Goal: Task Accomplishment & Management: Use online tool/utility

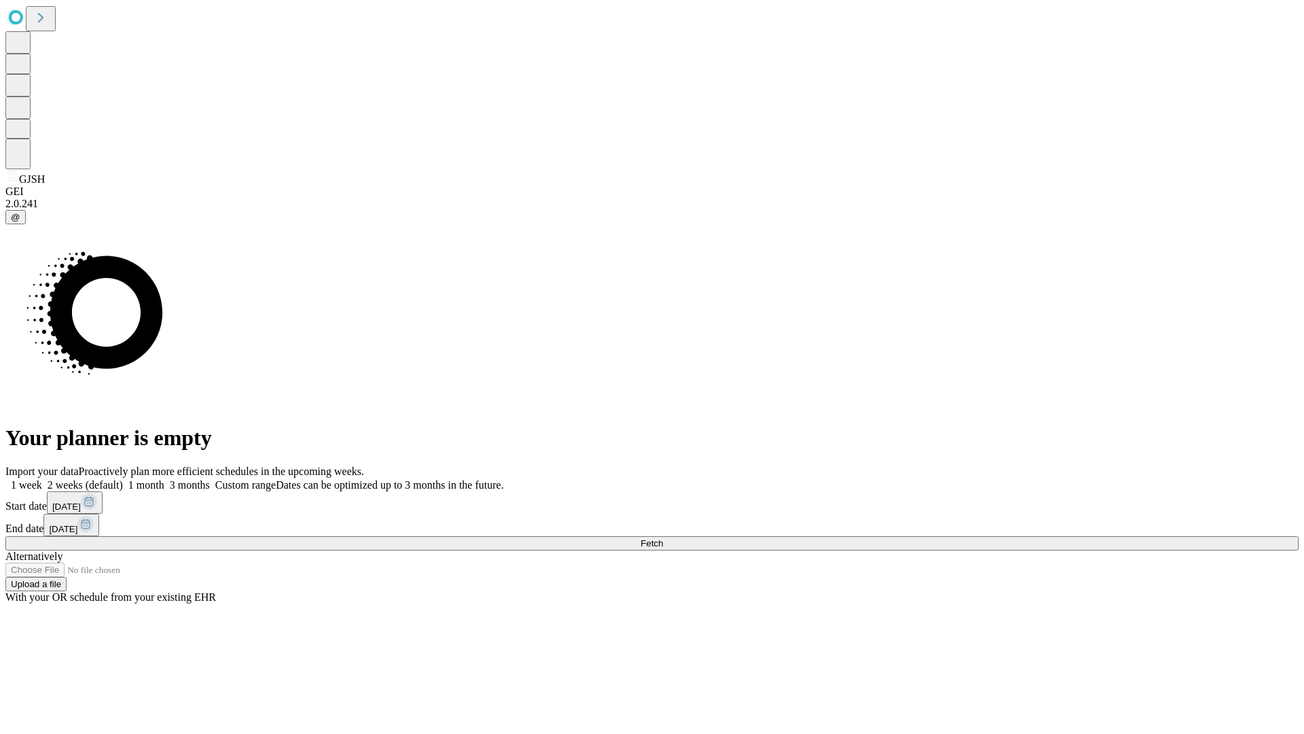
click at [663, 538] on span "Fetch" at bounding box center [652, 543] width 22 height 10
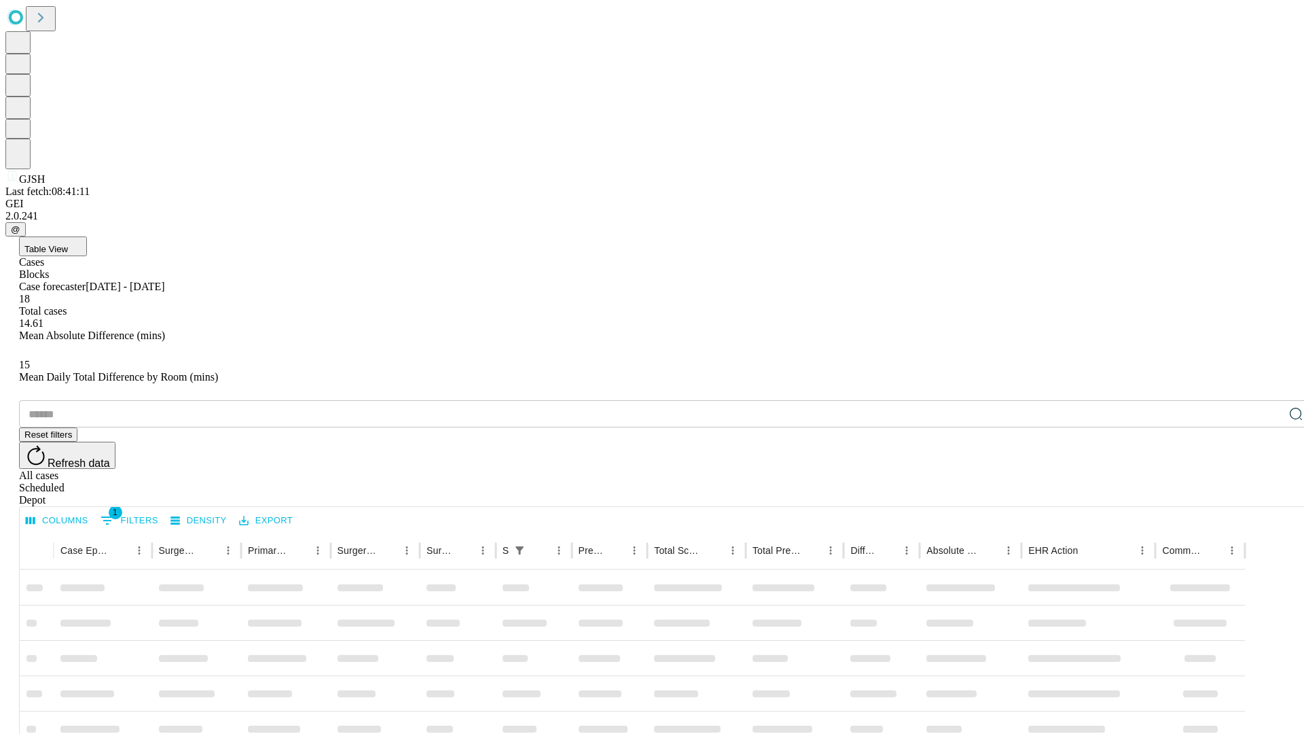
click at [68, 244] on span "Table View" at bounding box center [45, 249] width 43 height 10
